Goal: Task Accomplishment & Management: Manage account settings

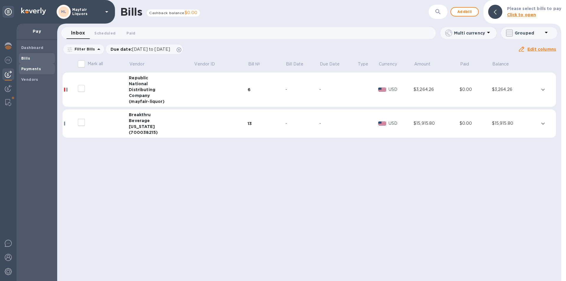
click at [37, 69] on b "Payments" at bounding box center [31, 69] width 20 height 4
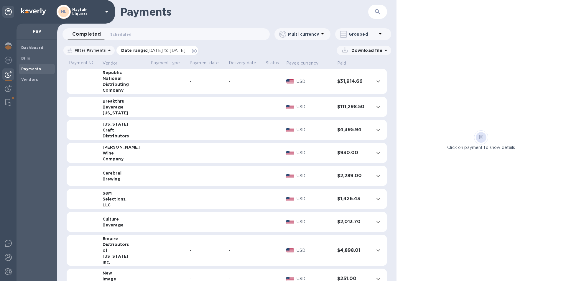
click at [164, 51] on span "[DATE] to [DATE]" at bounding box center [167, 50] width 38 height 5
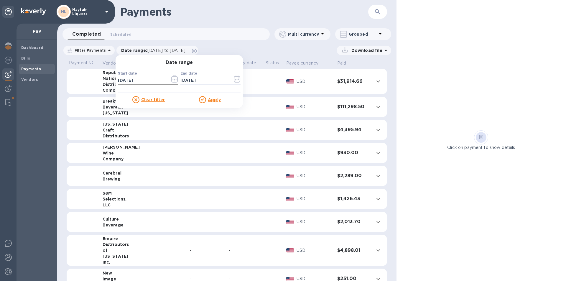
click at [171, 78] on icon "button" at bounding box center [174, 79] width 7 height 7
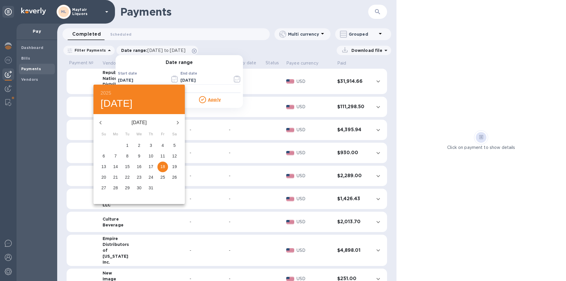
click at [178, 121] on icon "button" at bounding box center [177, 122] width 7 height 7
click at [104, 178] on p "17" at bounding box center [103, 177] width 5 height 6
type input "[DATE]"
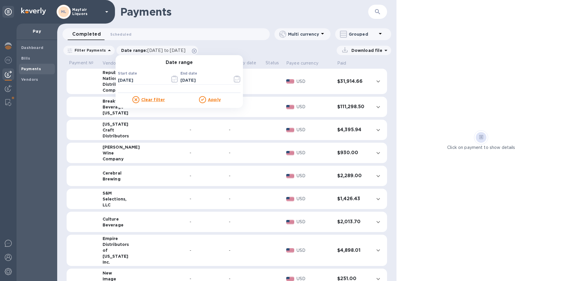
click at [213, 101] on u "Apply" at bounding box center [214, 99] width 13 height 5
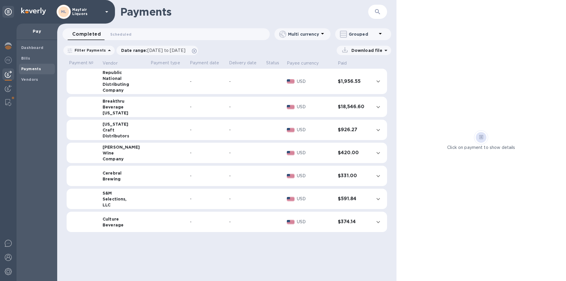
click at [387, 45] on div "Filter Payments Date range : [DATE] to [DATE] Download file" at bounding box center [227, 52] width 340 height 14
click at [386, 54] on div "Download file" at bounding box center [364, 50] width 55 height 9
click at [384, 53] on icon at bounding box center [386, 50] width 7 height 7
click at [307, 88] on p "PDF file" at bounding box center [302, 87] width 17 height 6
click at [125, 36] on span "Scheduled 0" at bounding box center [120, 34] width 21 height 6
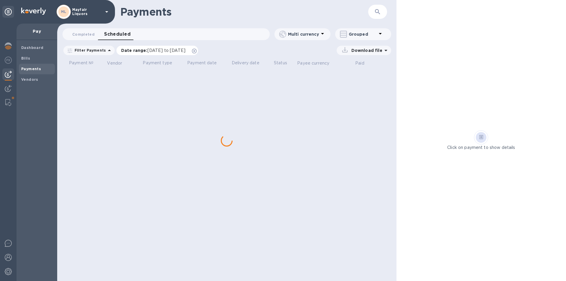
click at [157, 48] on p "Date range : [DATE] to [DATE]" at bounding box center [154, 50] width 67 height 6
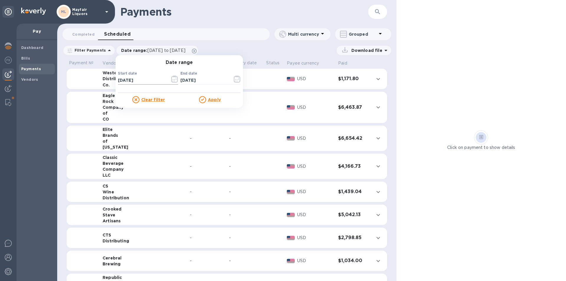
click at [176, 80] on icon "button" at bounding box center [174, 79] width 7 height 7
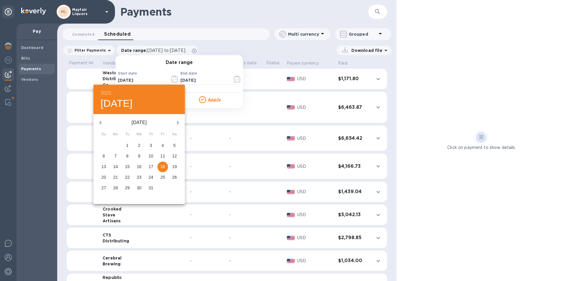
click at [179, 124] on icon "button" at bounding box center [177, 122] width 7 height 7
click at [104, 177] on p "17" at bounding box center [103, 177] width 5 height 6
type input "[DATE]"
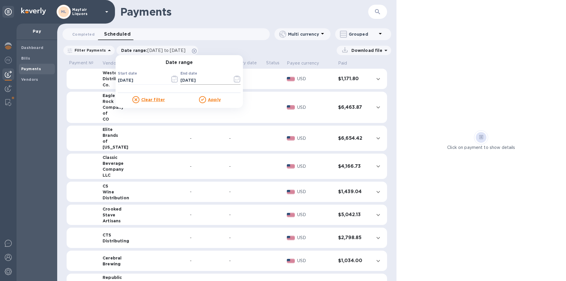
click at [234, 77] on icon "button" at bounding box center [237, 79] width 7 height 7
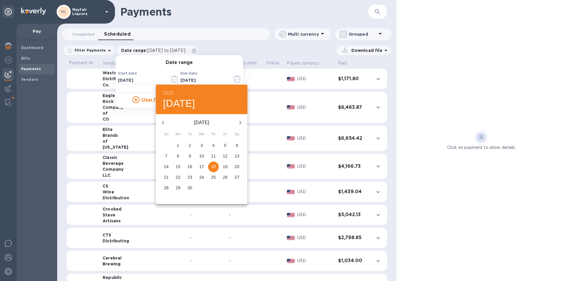
click at [162, 124] on icon "button" at bounding box center [163, 122] width 7 height 7
click at [224, 178] on p "22" at bounding box center [225, 177] width 5 height 6
type input "[DATE]"
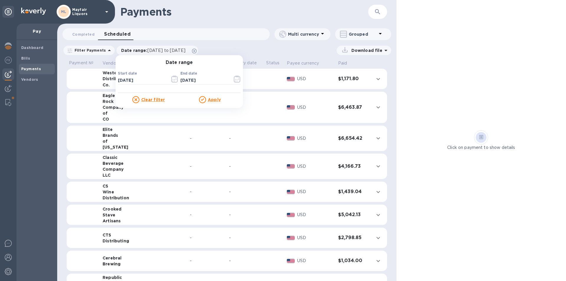
click at [210, 100] on u "Apply" at bounding box center [214, 99] width 13 height 5
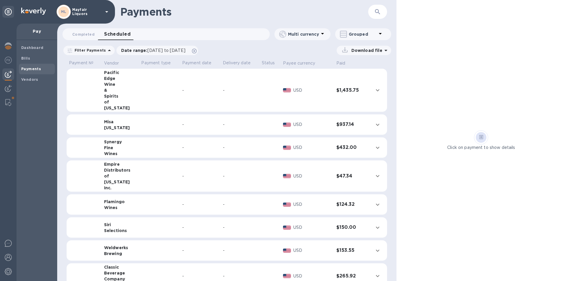
click at [370, 50] on p "Download file" at bounding box center [365, 50] width 33 height 6
click at [305, 89] on p "PDF file" at bounding box center [302, 87] width 17 height 6
